Goal: Information Seeking & Learning: Learn about a topic

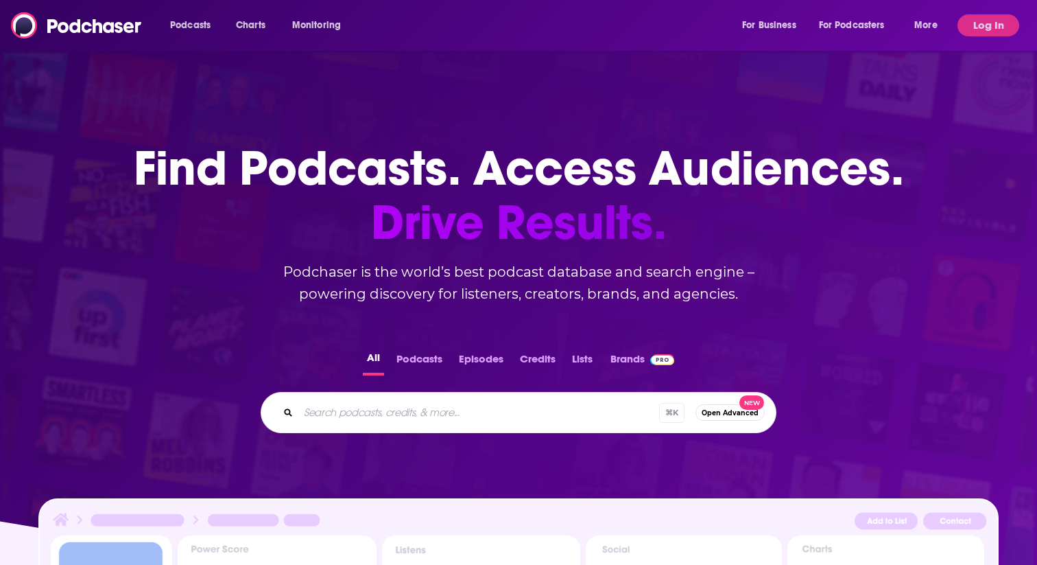
click at [443, 401] on input "Search podcasts, credits, & more..." at bounding box center [478, 412] width 361 height 22
type input "the new warehouse"
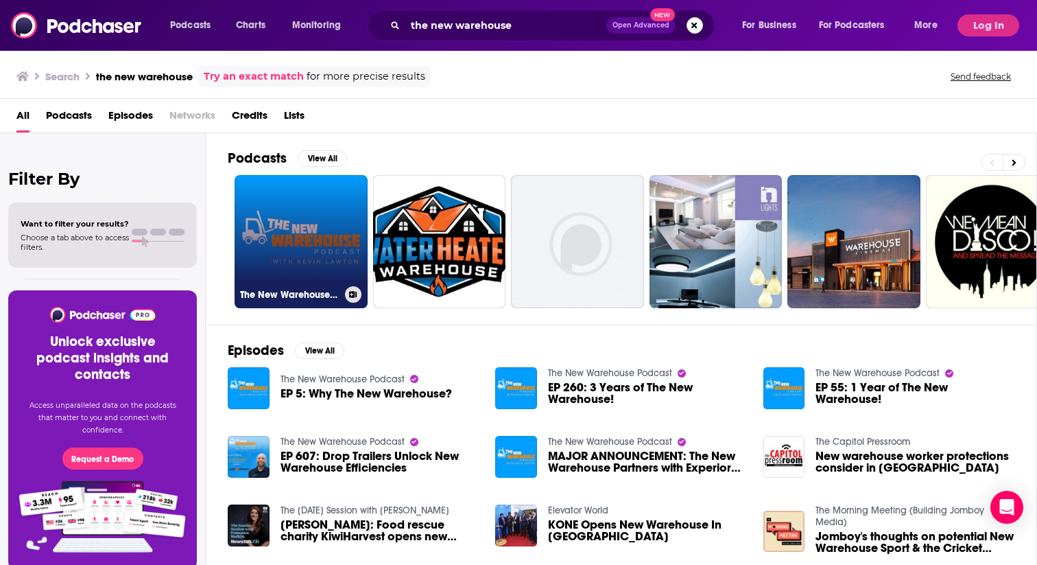
click at [270, 189] on link "The New Warehouse Podcast" at bounding box center [301, 241] width 133 height 133
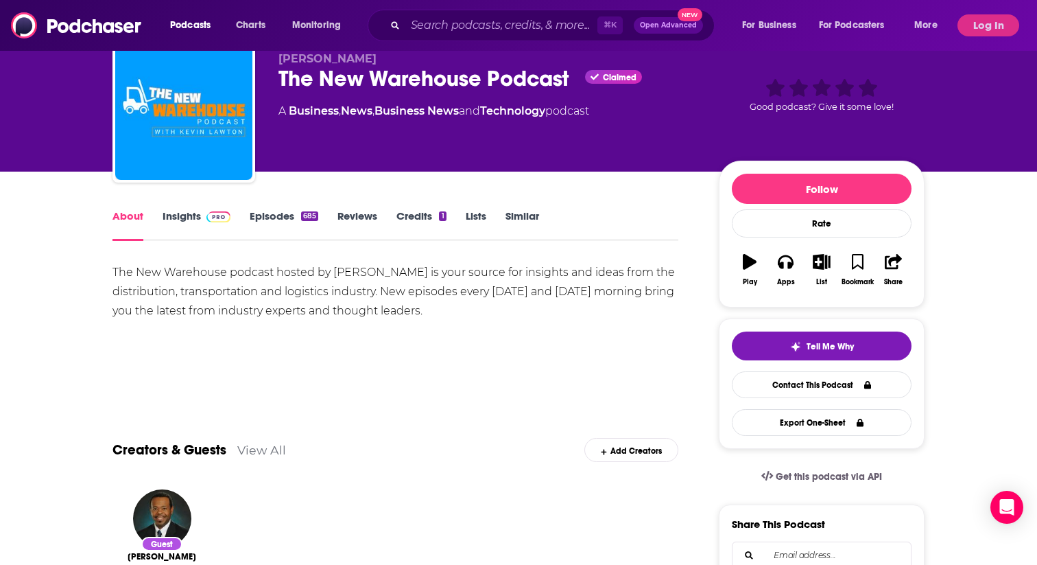
scroll to position [50, 0]
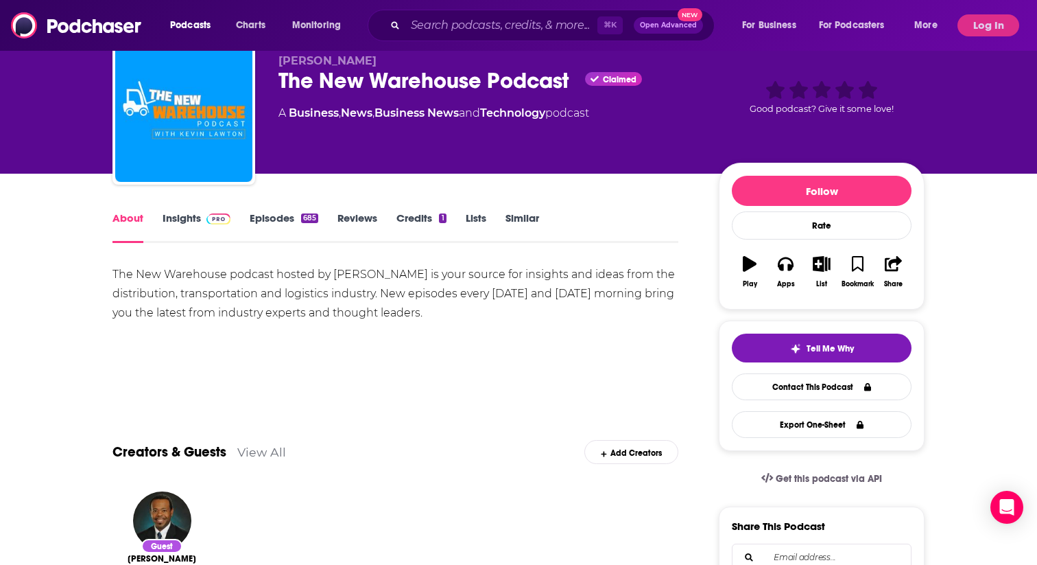
click at [231, 211] on link "Insights" at bounding box center [197, 227] width 68 height 32
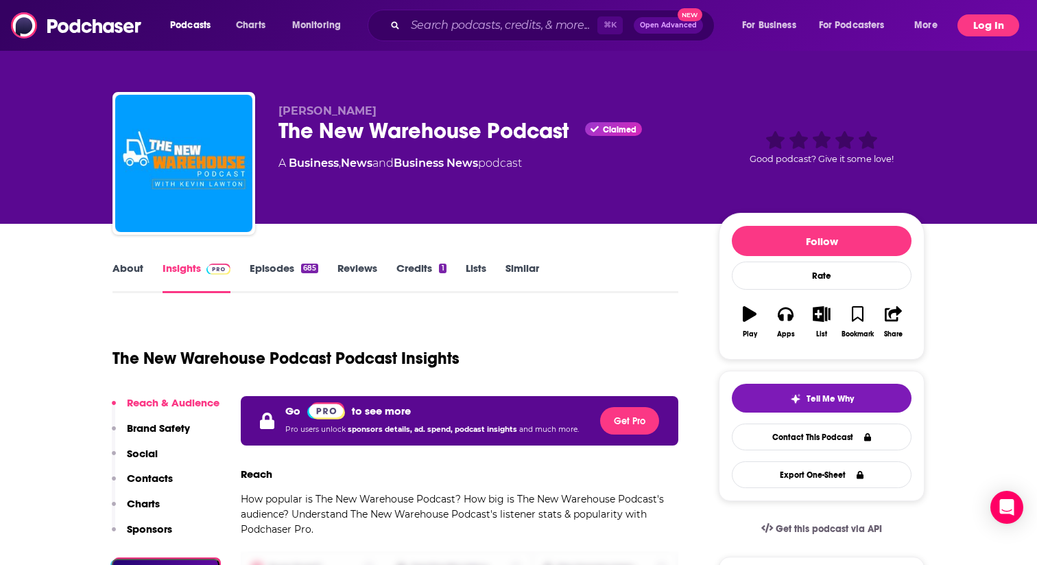
click at [1006, 21] on button "Log In" at bounding box center [989, 25] width 62 height 22
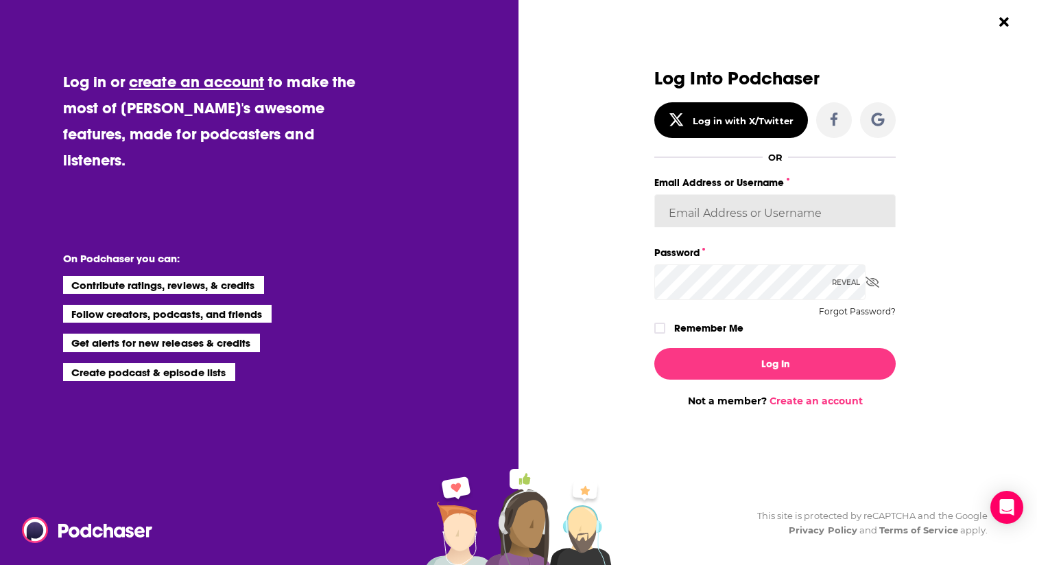
type input "[PERSON_NAME][EMAIL_ADDRESS][DOMAIN_NAME]"
click at [664, 324] on icon "Dialog" at bounding box center [660, 328] width 8 height 8
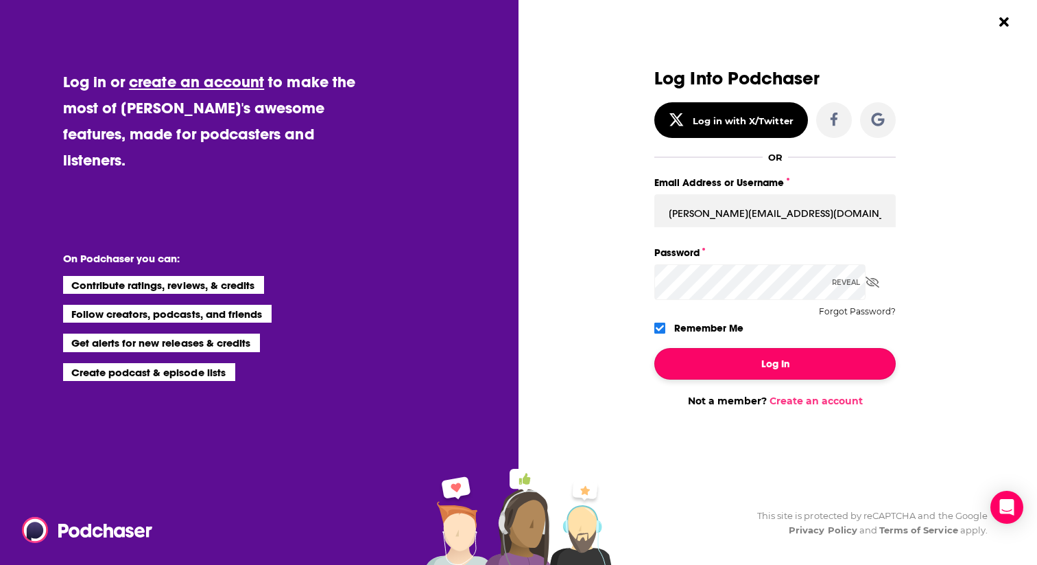
click at [711, 348] on button "Log In" at bounding box center [775, 364] width 241 height 32
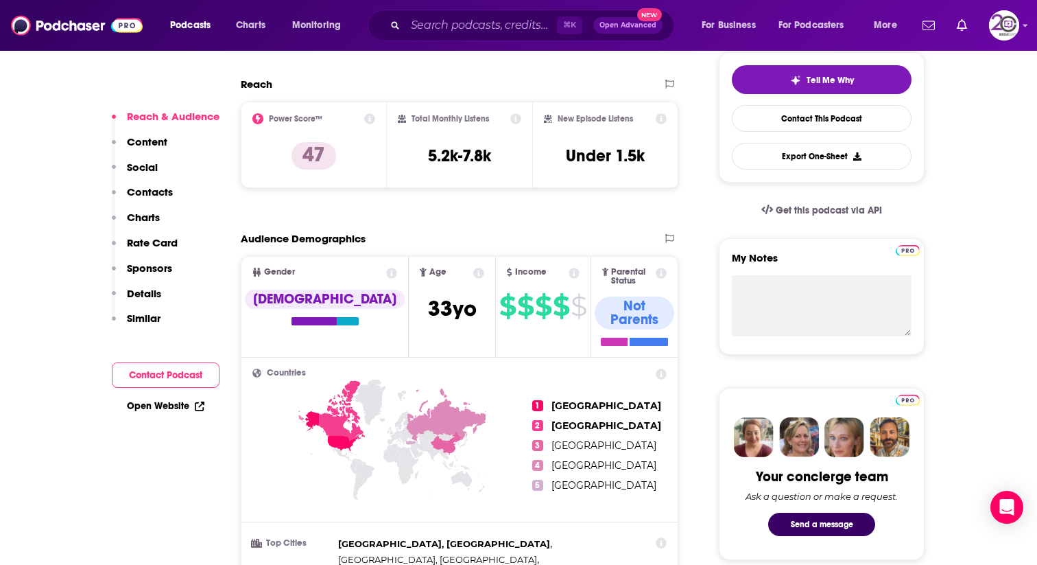
scroll to position [320, 0]
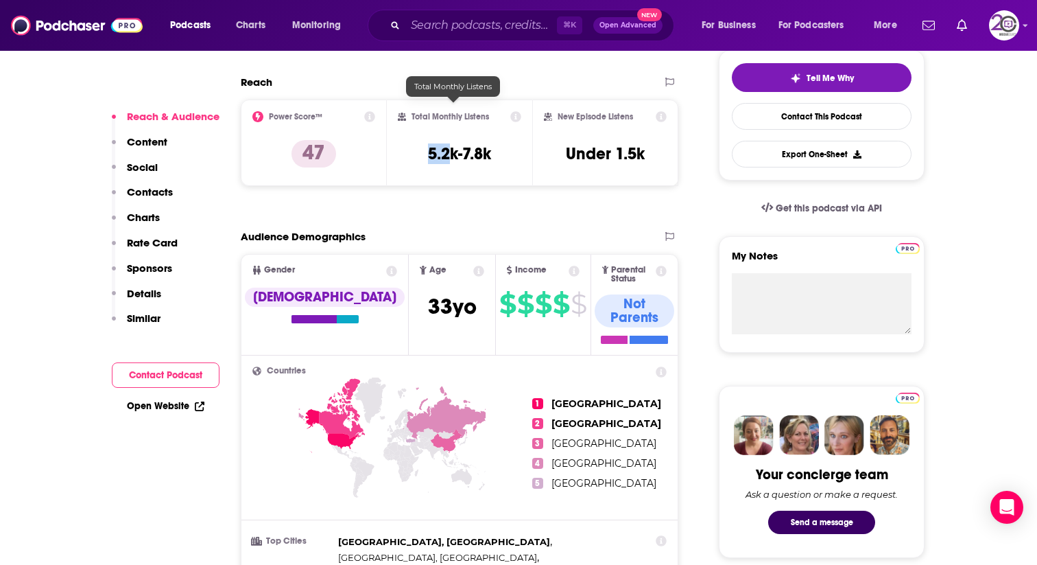
drag, startPoint x: 426, startPoint y: 106, endPoint x: 447, endPoint y: 111, distance: 22.0
click at [447, 143] on h3 "5.2k-7.8k" at bounding box center [459, 153] width 63 height 21
copy h3 "5.2"
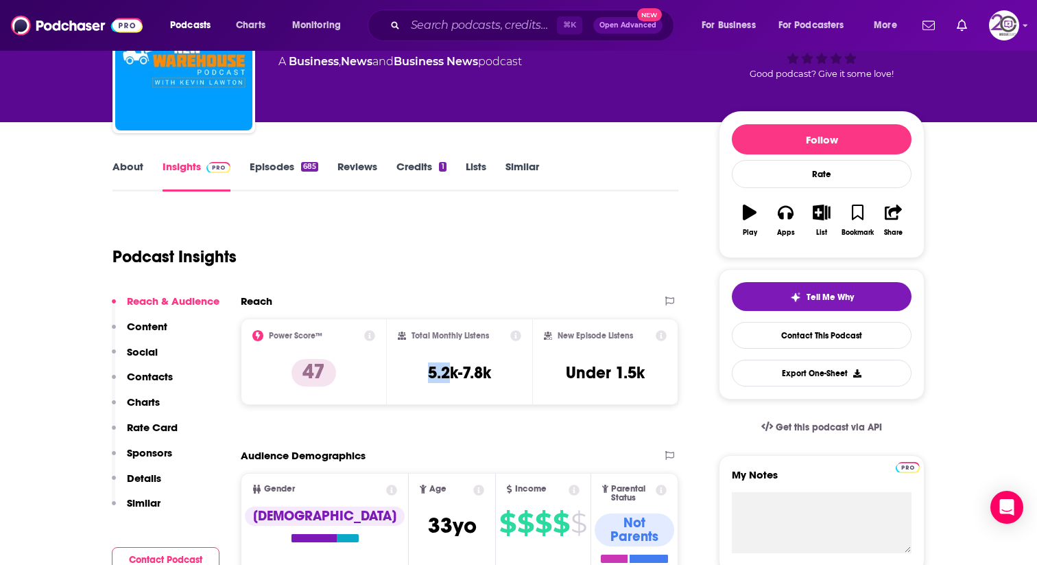
scroll to position [0, 0]
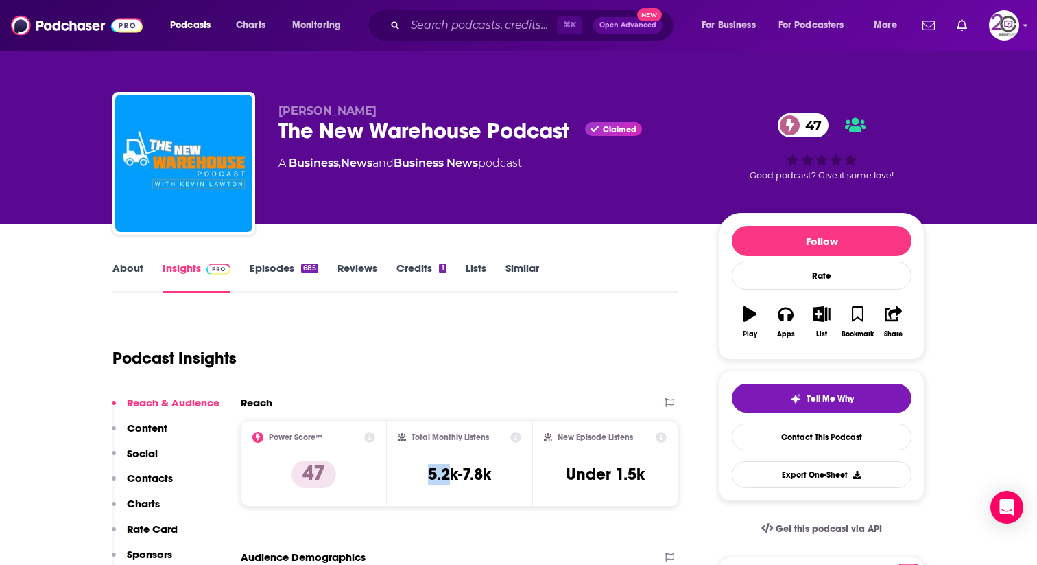
copy h3 "5.2"
click at [528, 27] on input "Search podcasts, credits, & more..." at bounding box center [481, 25] width 152 height 22
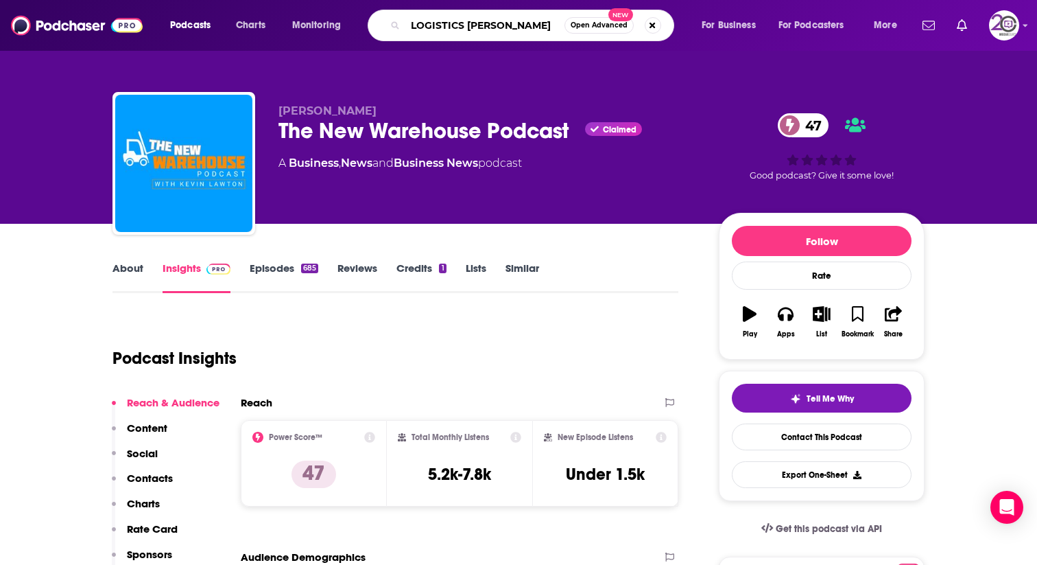
type input "LOGISTICS MATTERAS"
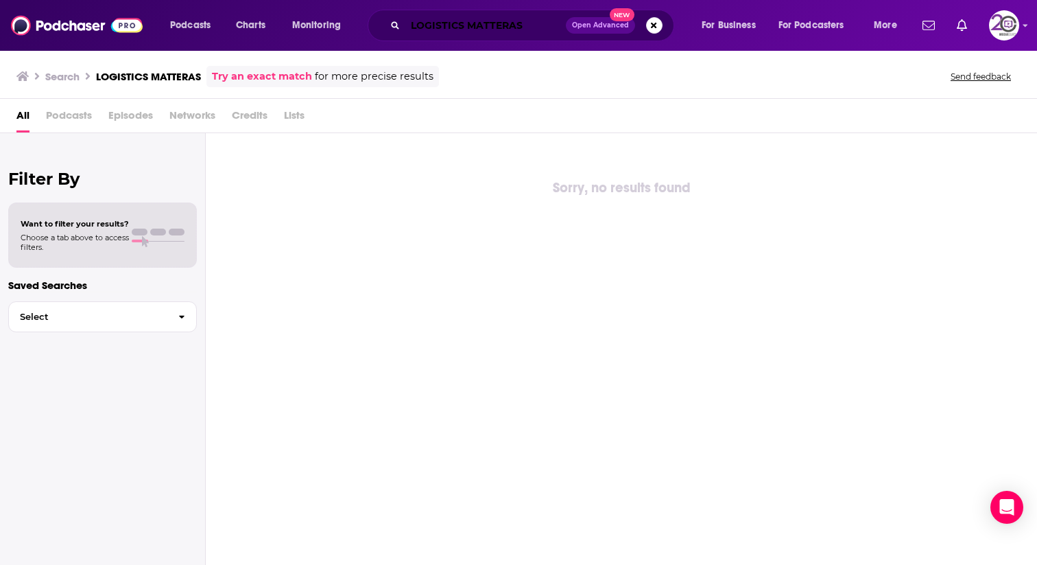
click at [469, 27] on input "LOGISTICS MATTERAS" at bounding box center [485, 25] width 161 height 22
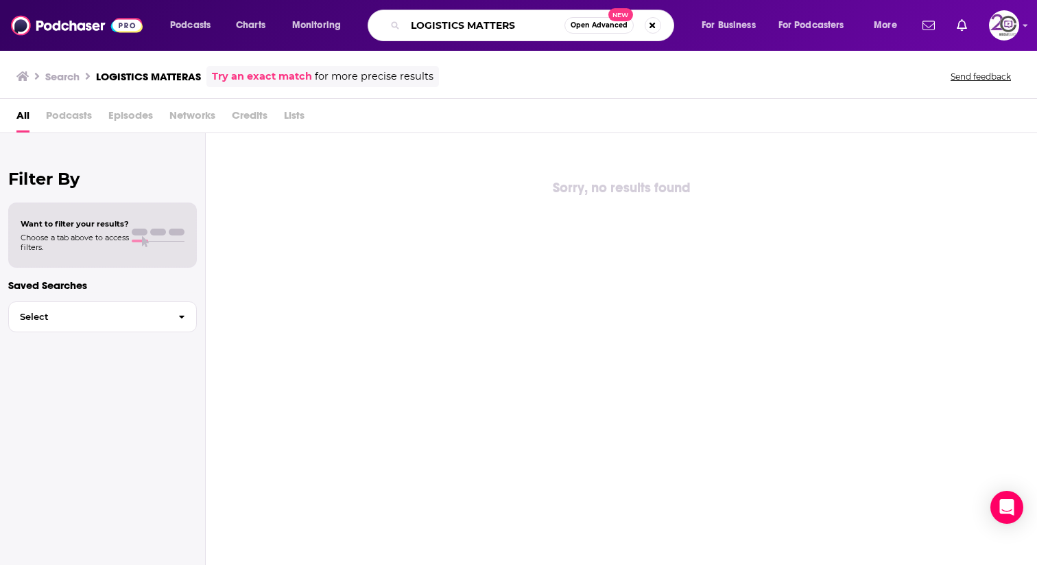
type input "LOGISTICS MATTERS"
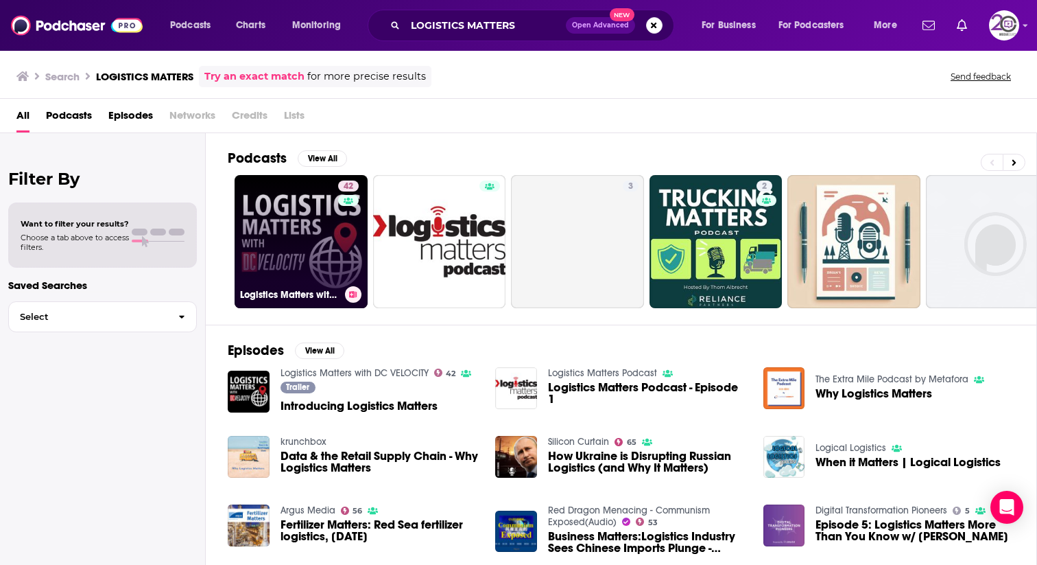
click at [246, 211] on link "42 Logistics Matters with DC VELOCITY" at bounding box center [301, 241] width 133 height 133
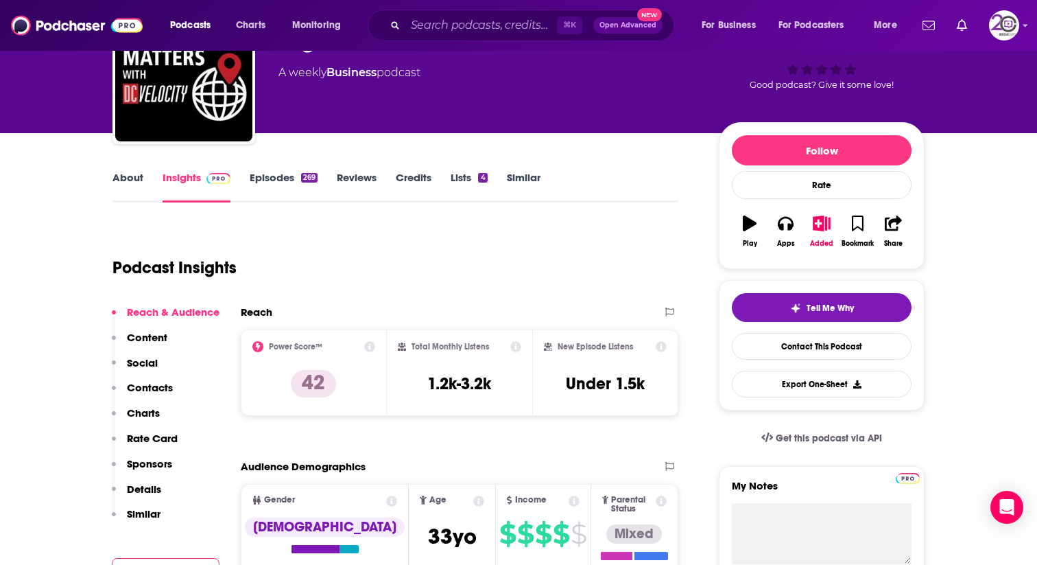
scroll to position [94, 0]
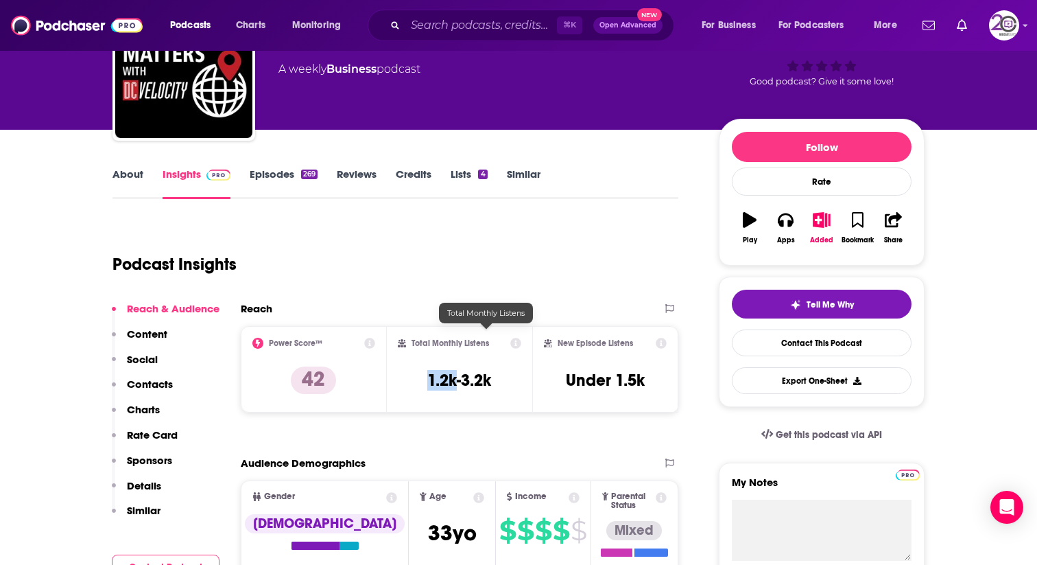
drag, startPoint x: 460, startPoint y: 335, endPoint x: 482, endPoint y: 335, distance: 22.0
click at [482, 370] on h3 "1.2k-3.2k" at bounding box center [459, 380] width 64 height 21
copy h3 "1.2k"
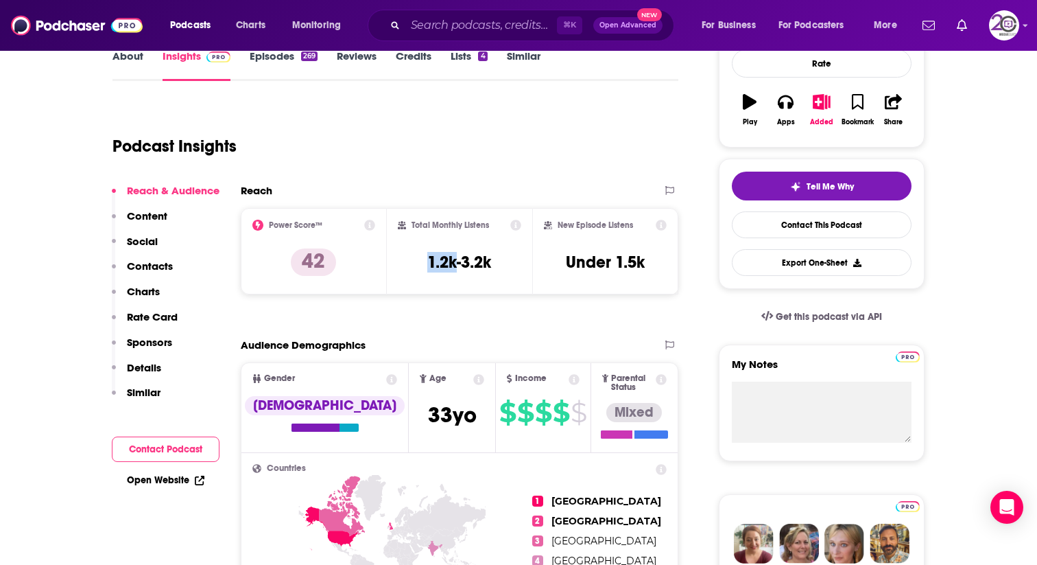
scroll to position [215, 0]
